Goal: Transaction & Acquisition: Purchase product/service

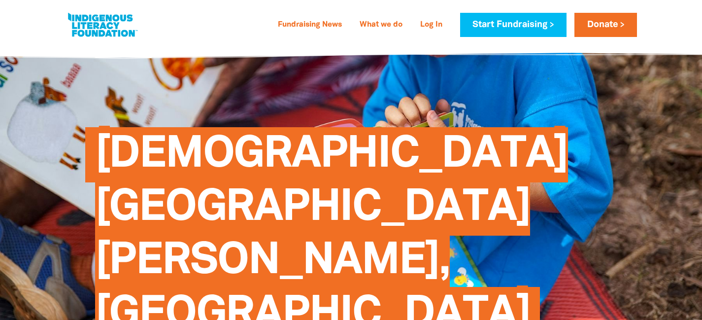
click at [227, 203] on span "[DEMOGRAPHIC_DATA][GEOGRAPHIC_DATA][PERSON_NAME], [GEOGRAPHIC_DATA]" at bounding box center [332, 238] width 474 height 207
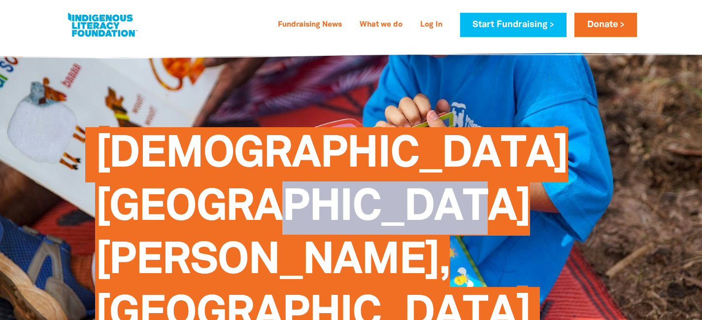
click at [227, 203] on span "[DEMOGRAPHIC_DATA][GEOGRAPHIC_DATA][PERSON_NAME], [GEOGRAPHIC_DATA]" at bounding box center [332, 238] width 474 height 207
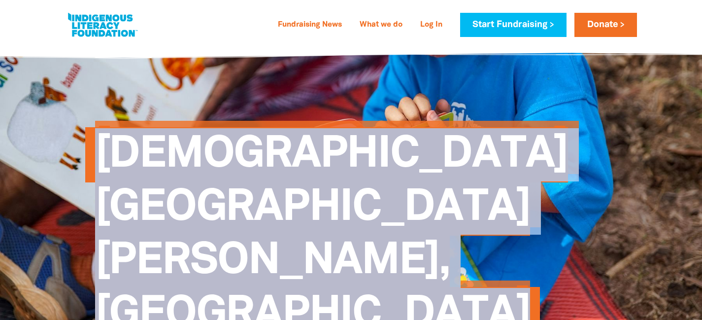
click at [227, 203] on span "[DEMOGRAPHIC_DATA][GEOGRAPHIC_DATA][PERSON_NAME], [GEOGRAPHIC_DATA]" at bounding box center [332, 238] width 474 height 207
copy div "[DEMOGRAPHIC_DATA][GEOGRAPHIC_DATA][PERSON_NAME], [GEOGRAPHIC_DATA] $0 raised $…"
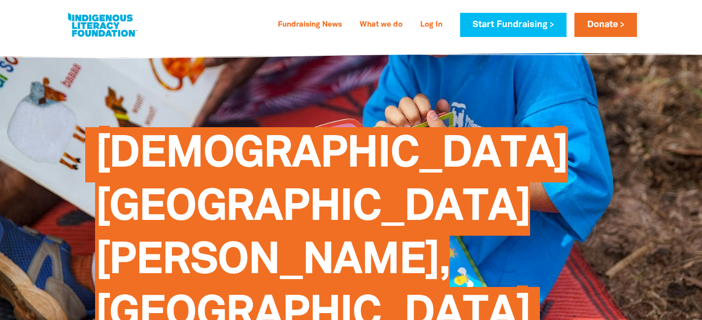
click at [198, 184] on h1 "[DEMOGRAPHIC_DATA][GEOGRAPHIC_DATA][PERSON_NAME], [GEOGRAPHIC_DATA]" at bounding box center [361, 234] width 532 height 213
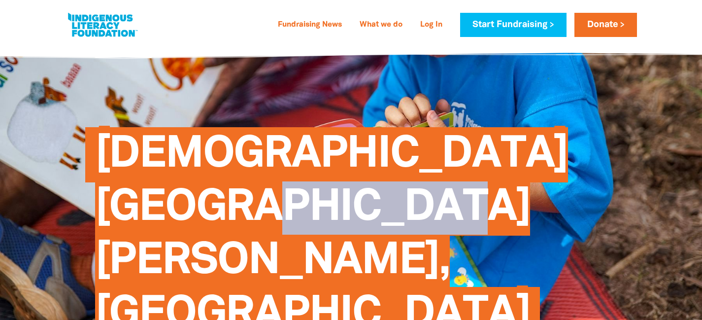
click at [198, 184] on h1 "[DEMOGRAPHIC_DATA][GEOGRAPHIC_DATA][PERSON_NAME], [GEOGRAPHIC_DATA]" at bounding box center [361, 234] width 532 height 213
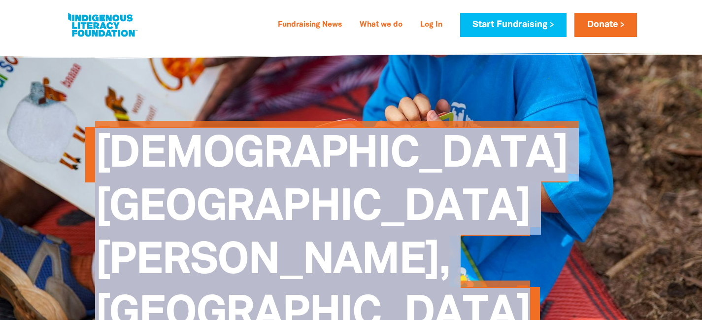
click at [198, 184] on h1 "[DEMOGRAPHIC_DATA][GEOGRAPHIC_DATA][PERSON_NAME], [GEOGRAPHIC_DATA]" at bounding box center [361, 234] width 532 height 213
copy div "[DEMOGRAPHIC_DATA][GEOGRAPHIC_DATA][PERSON_NAME], [GEOGRAPHIC_DATA] $0 raised $…"
